Goal: Task Accomplishment & Management: Complete application form

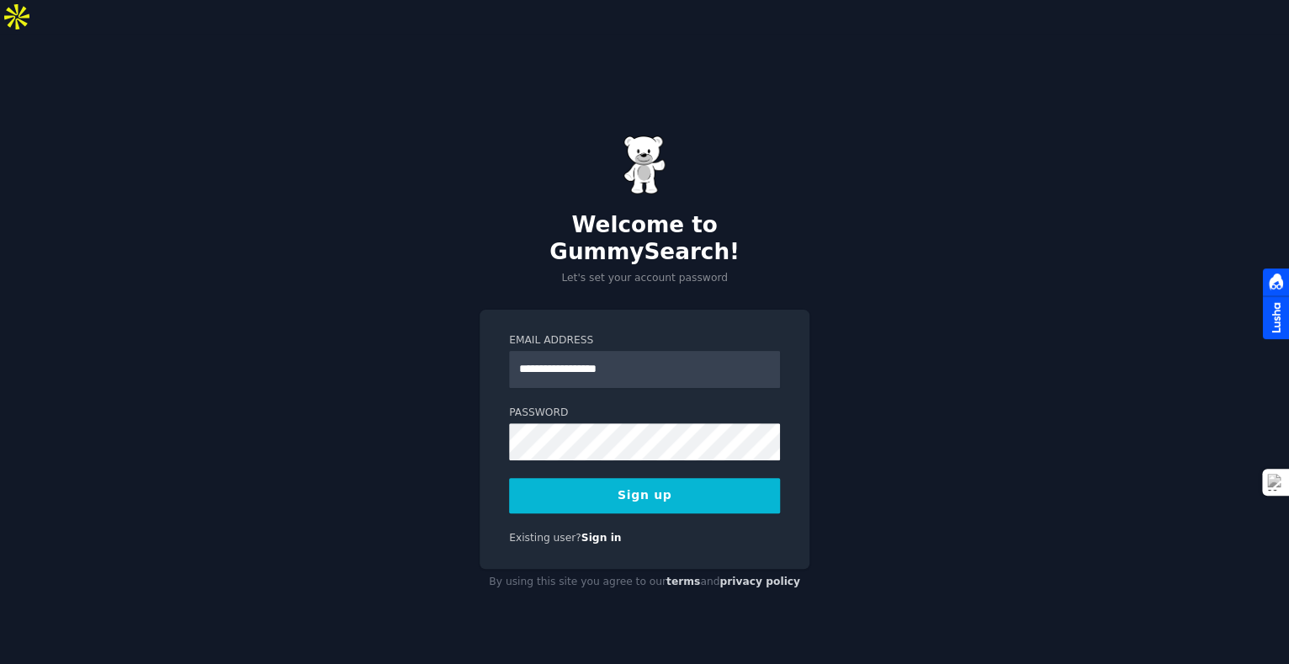
type input "**********"
click at [963, 300] on div "**********" at bounding box center [644, 366] width 1289 height 664
click at [1046, 315] on div "**********" at bounding box center [644, 366] width 1289 height 664
click at [639, 478] on button "Sign up" at bounding box center [644, 495] width 271 height 35
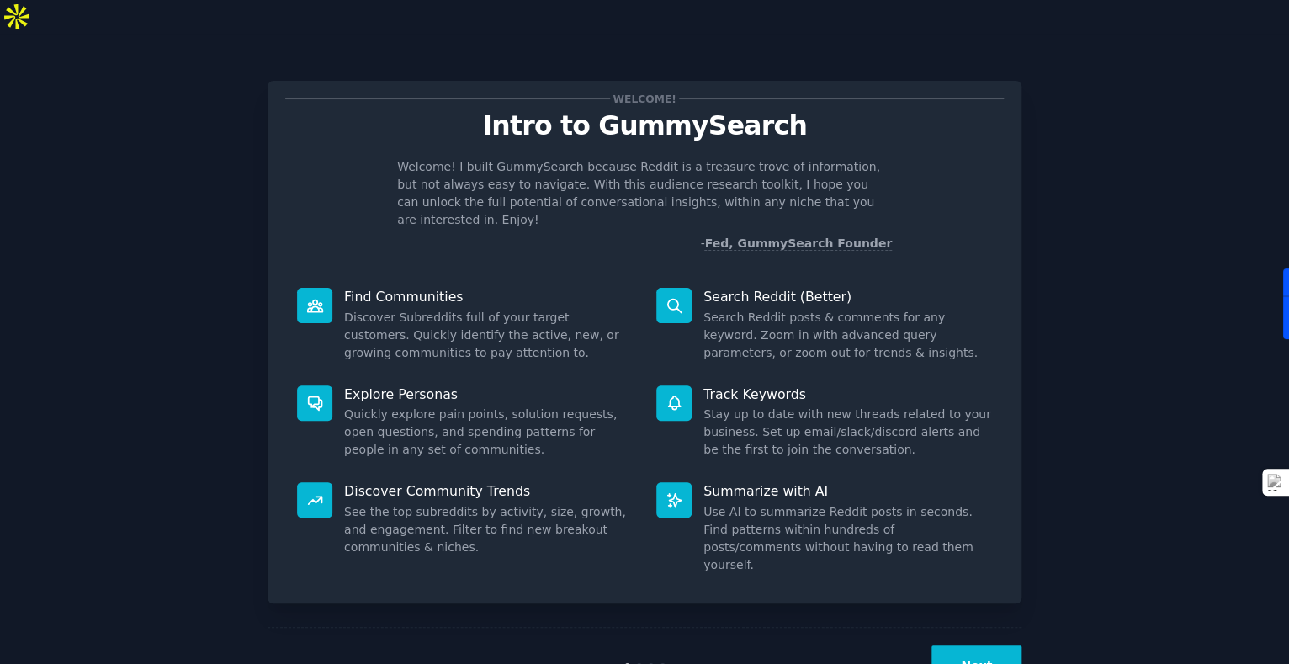
click at [966, 645] on button "Next" at bounding box center [976, 665] width 90 height 41
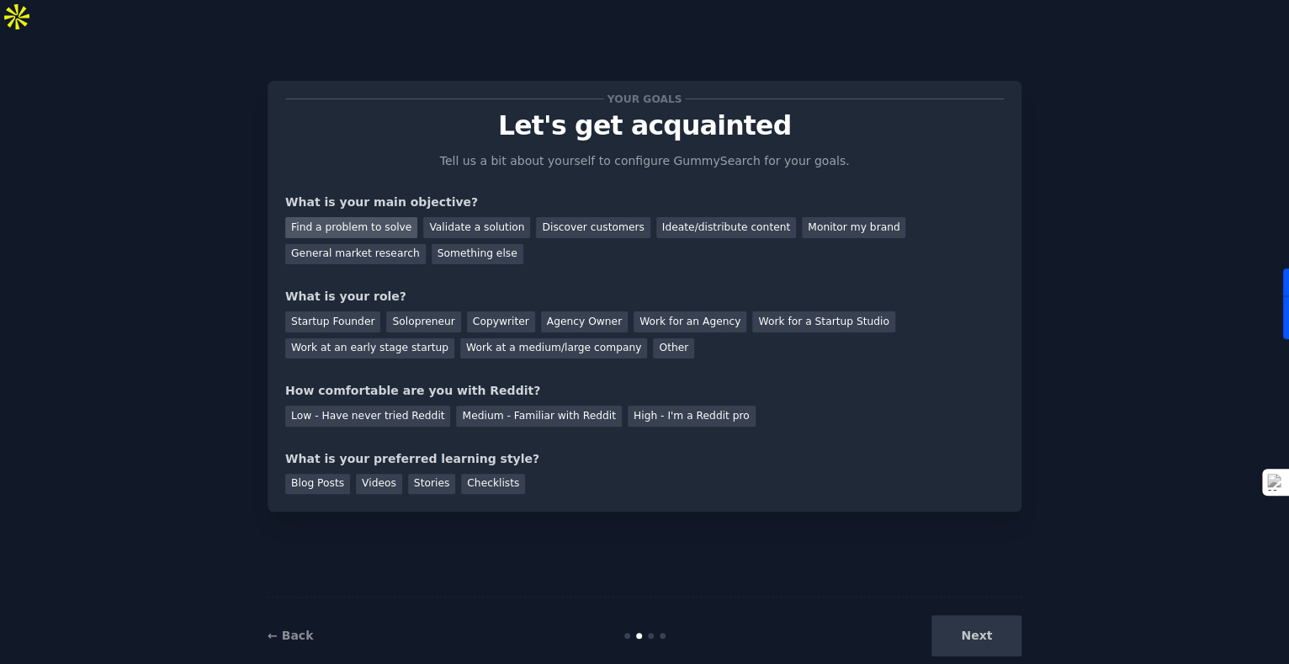
click at [373, 217] on div "Find a problem to solve" at bounding box center [351, 227] width 132 height 21
click at [457, 217] on div "Validate a solution" at bounding box center [476, 227] width 107 height 21
click at [352, 217] on div "Find a problem to solve" at bounding box center [351, 227] width 132 height 21
click at [407, 311] on div "Solopreneur" at bounding box center [423, 321] width 74 height 21
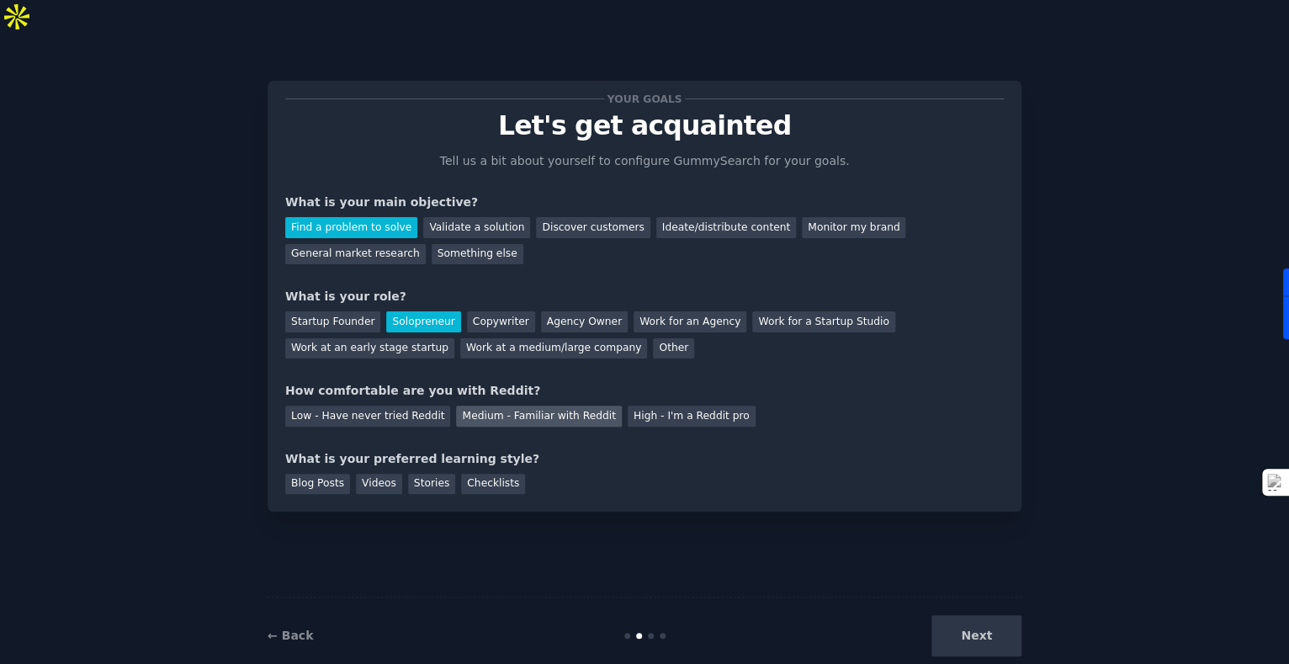
click at [531, 405] on div "Medium - Familiar with Reddit" at bounding box center [538, 415] width 165 height 21
click at [471, 474] on div "Checklists" at bounding box center [493, 484] width 64 height 21
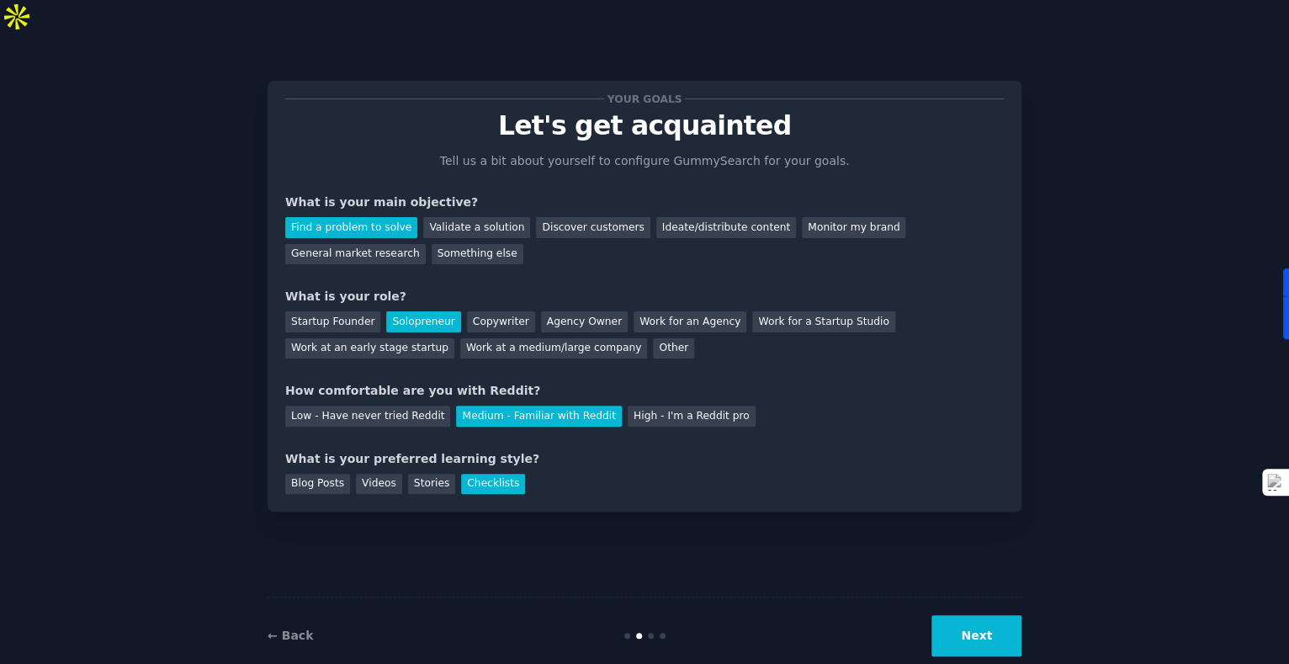
click at [973, 615] on button "Next" at bounding box center [976, 635] width 90 height 41
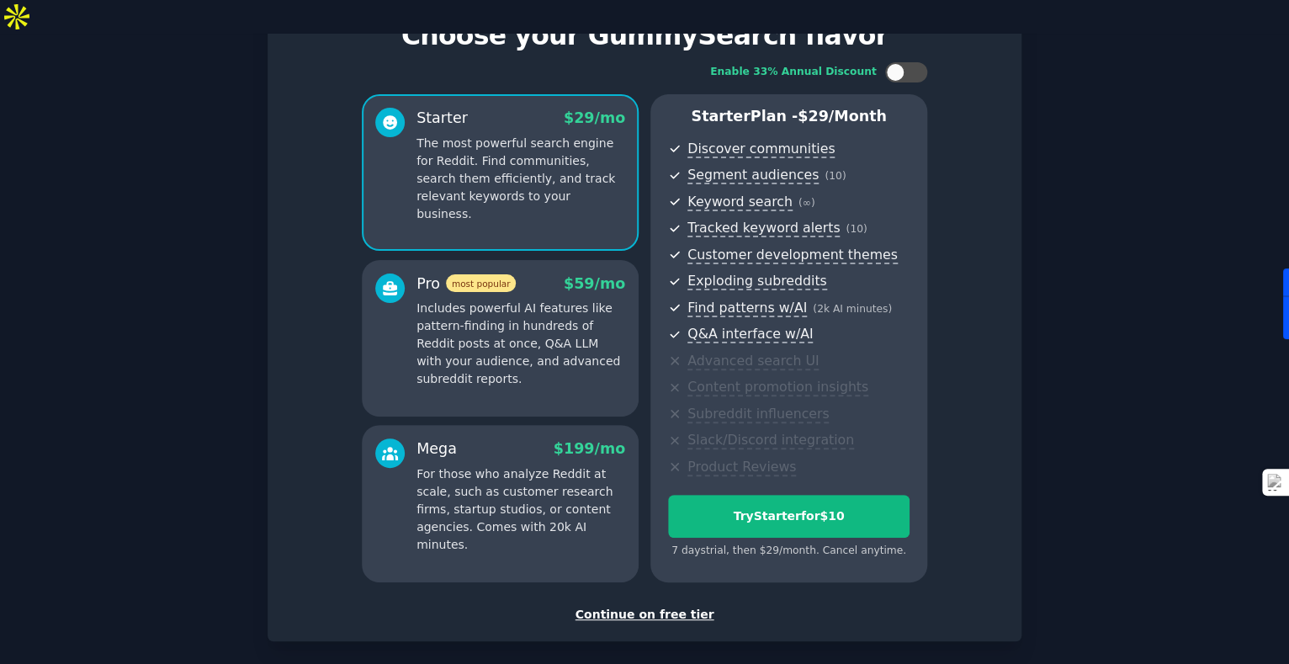
scroll to position [92, 0]
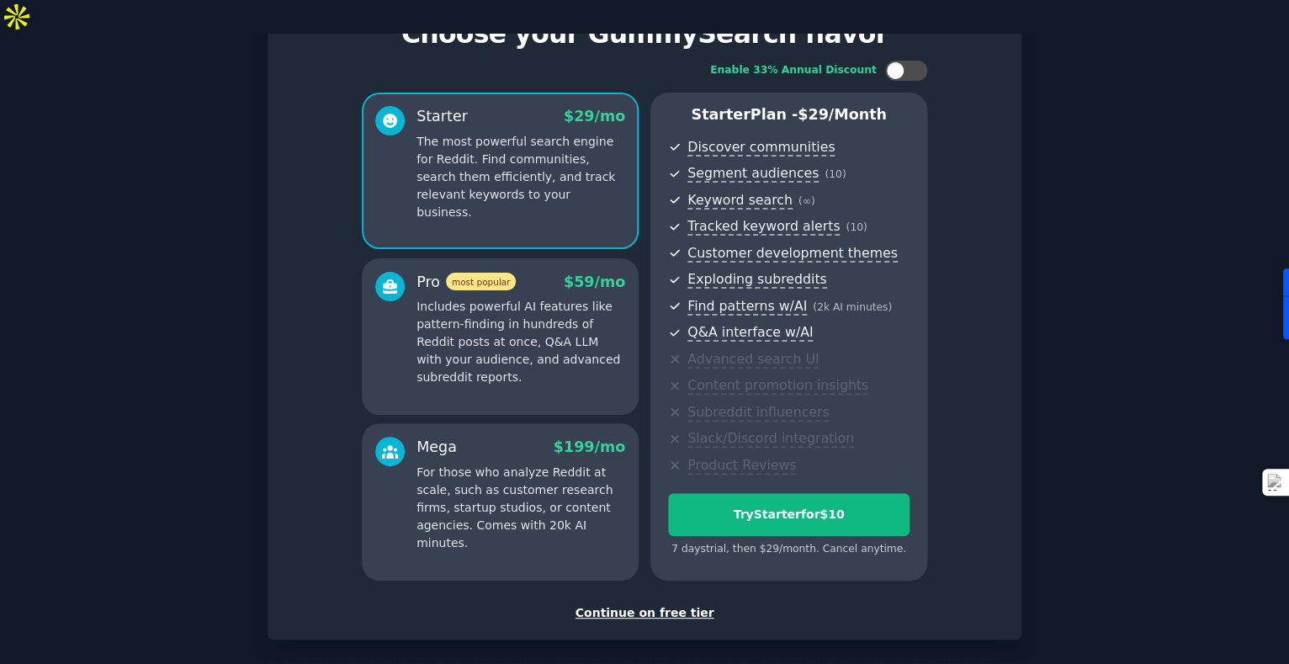
click at [651, 604] on div "Continue on free tier" at bounding box center [644, 613] width 718 height 18
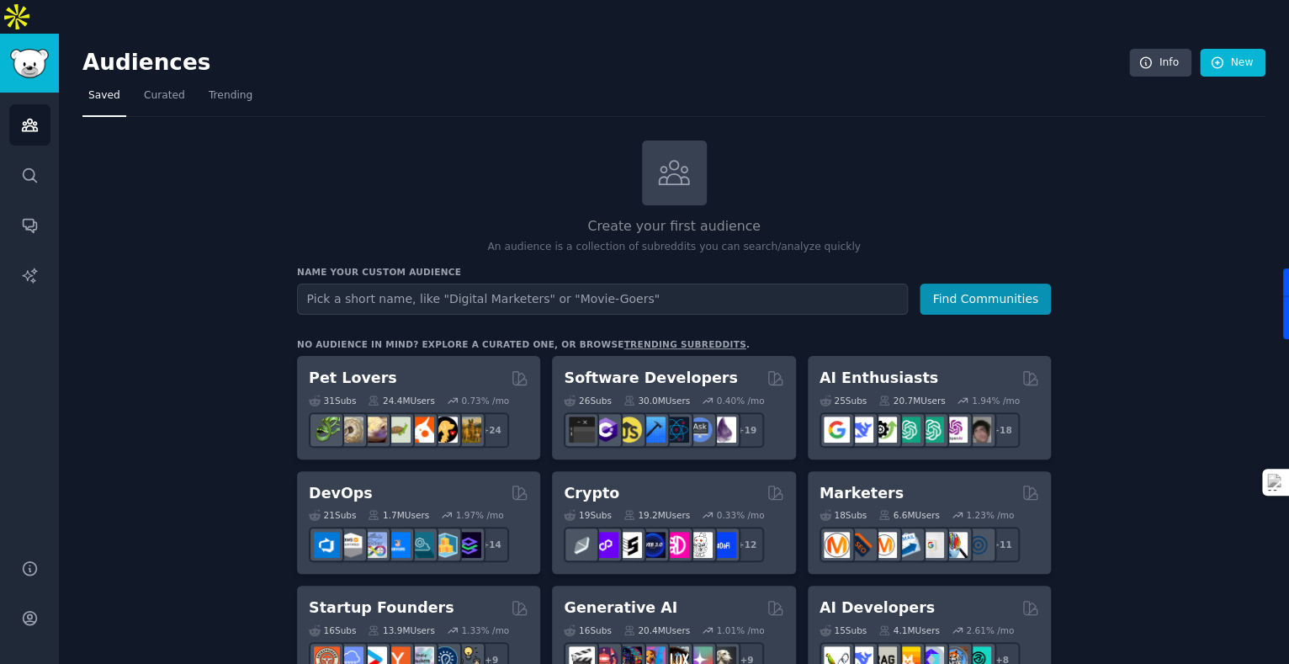
click at [870, 50] on h2 "Audiences" at bounding box center [605, 63] width 1046 height 27
drag, startPoint x: 644, startPoint y: 1, endPoint x: 944, endPoint y: 76, distance: 308.6
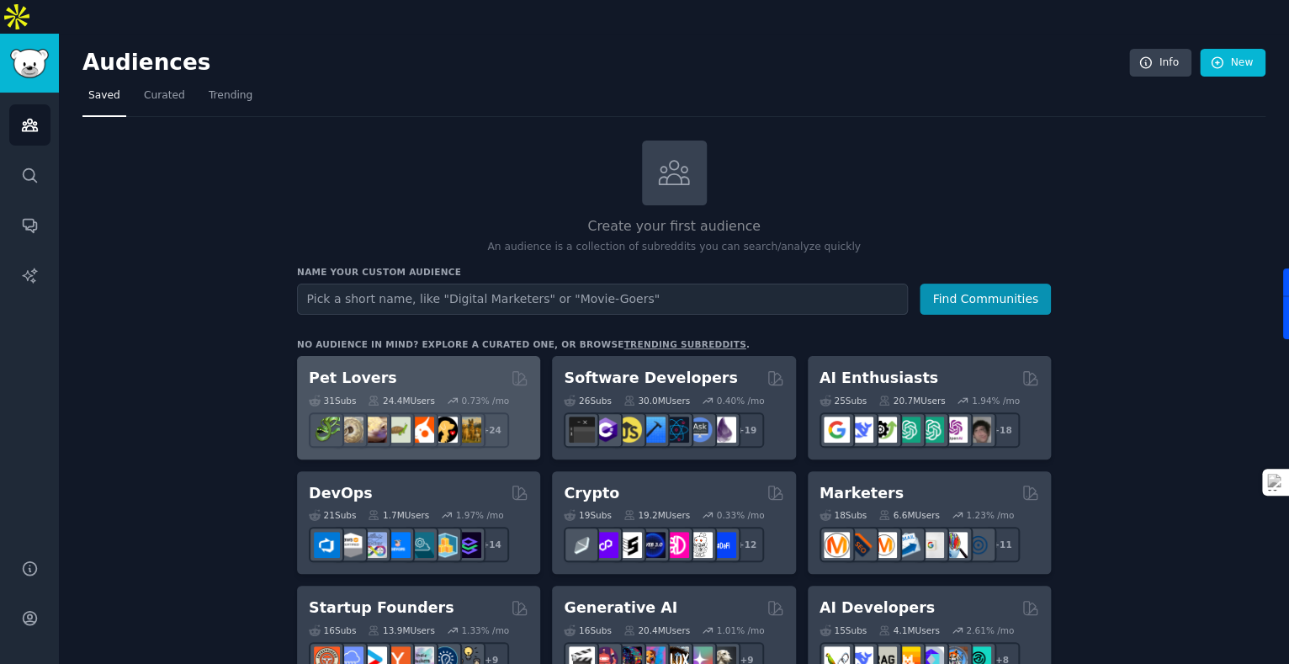
click at [417, 368] on div "Pet Lovers" at bounding box center [419, 378] width 220 height 21
